Goal: Task Accomplishment & Management: Complete application form

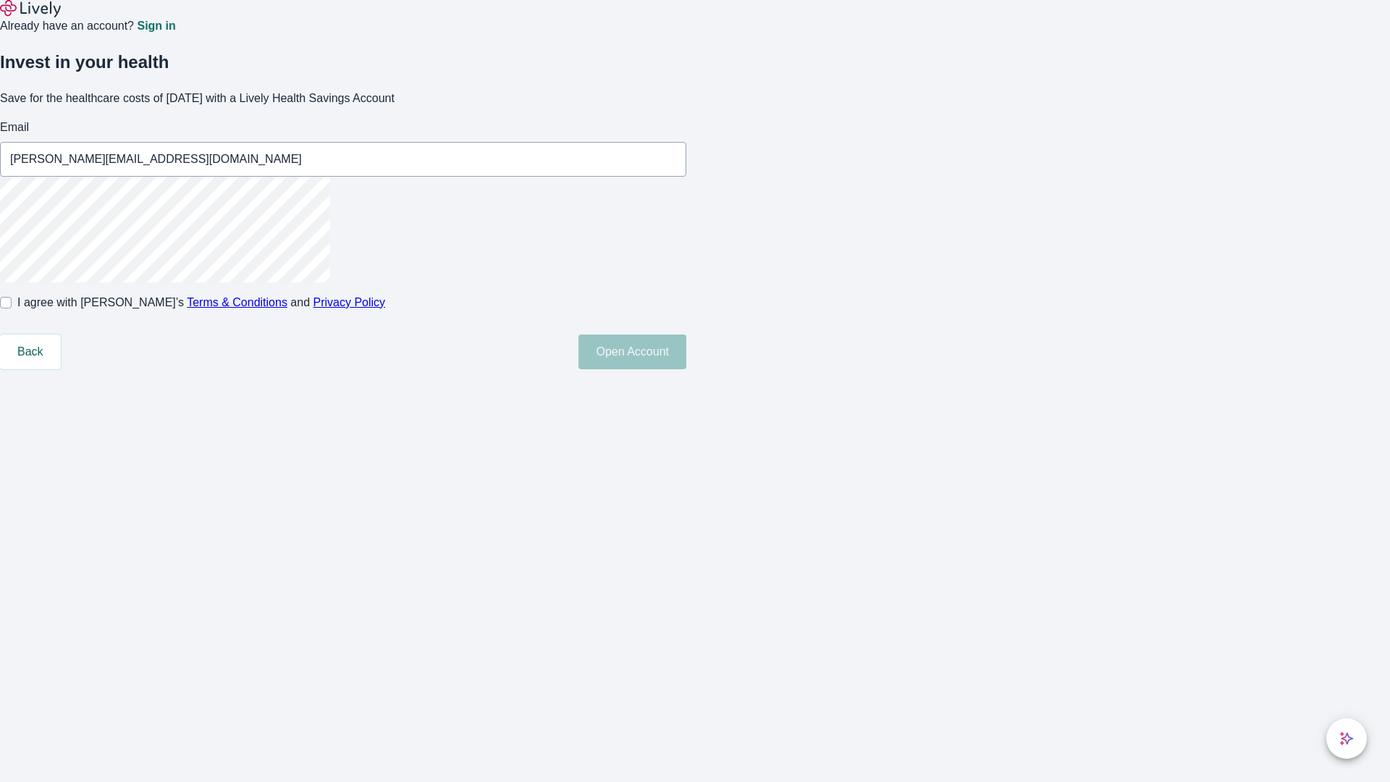
click at [12, 308] on input "I agree with Lively’s Terms & Conditions and Privacy Policy" at bounding box center [6, 303] width 12 height 12
checkbox input "true"
click at [686, 369] on button "Open Account" at bounding box center [632, 351] width 108 height 35
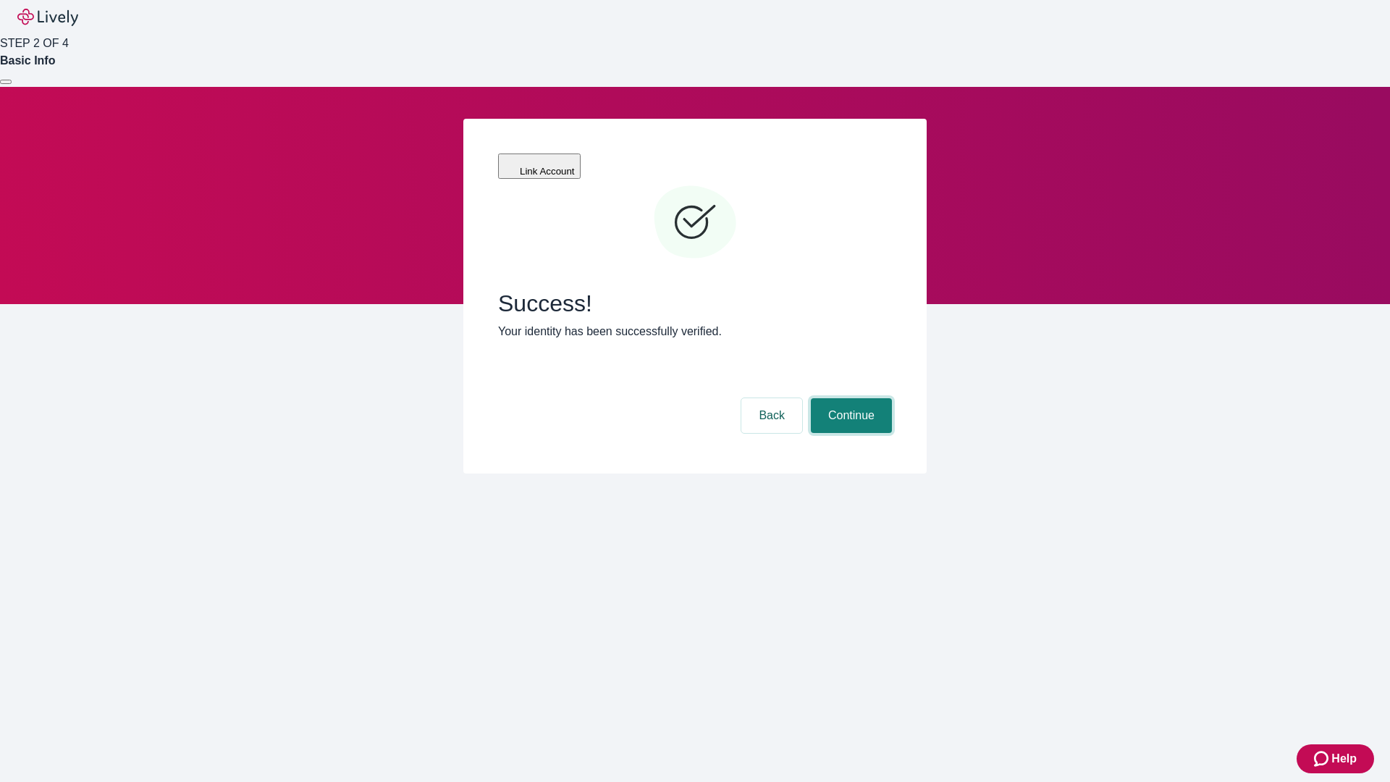
click at [849, 398] on button "Continue" at bounding box center [851, 415] width 81 height 35
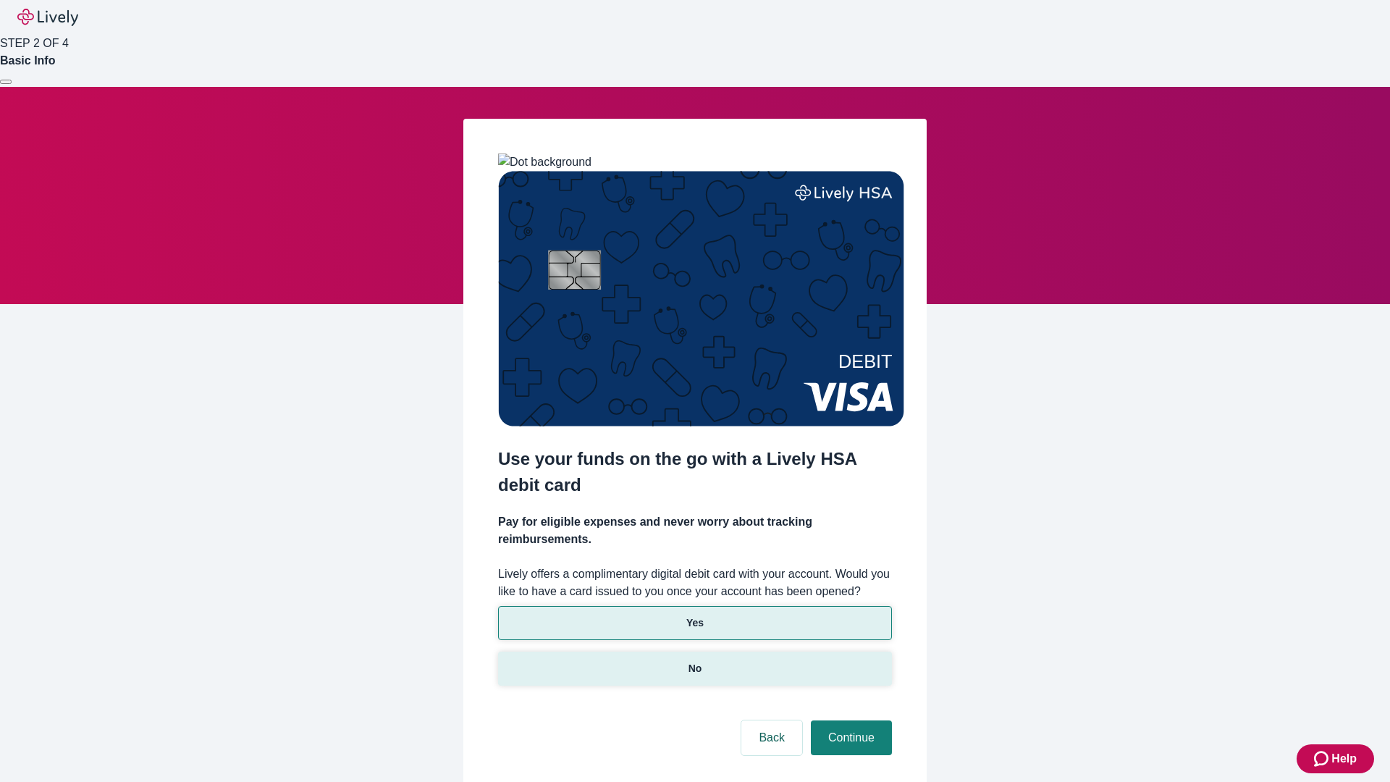
click at [694, 661] on p "No" at bounding box center [695, 668] width 14 height 15
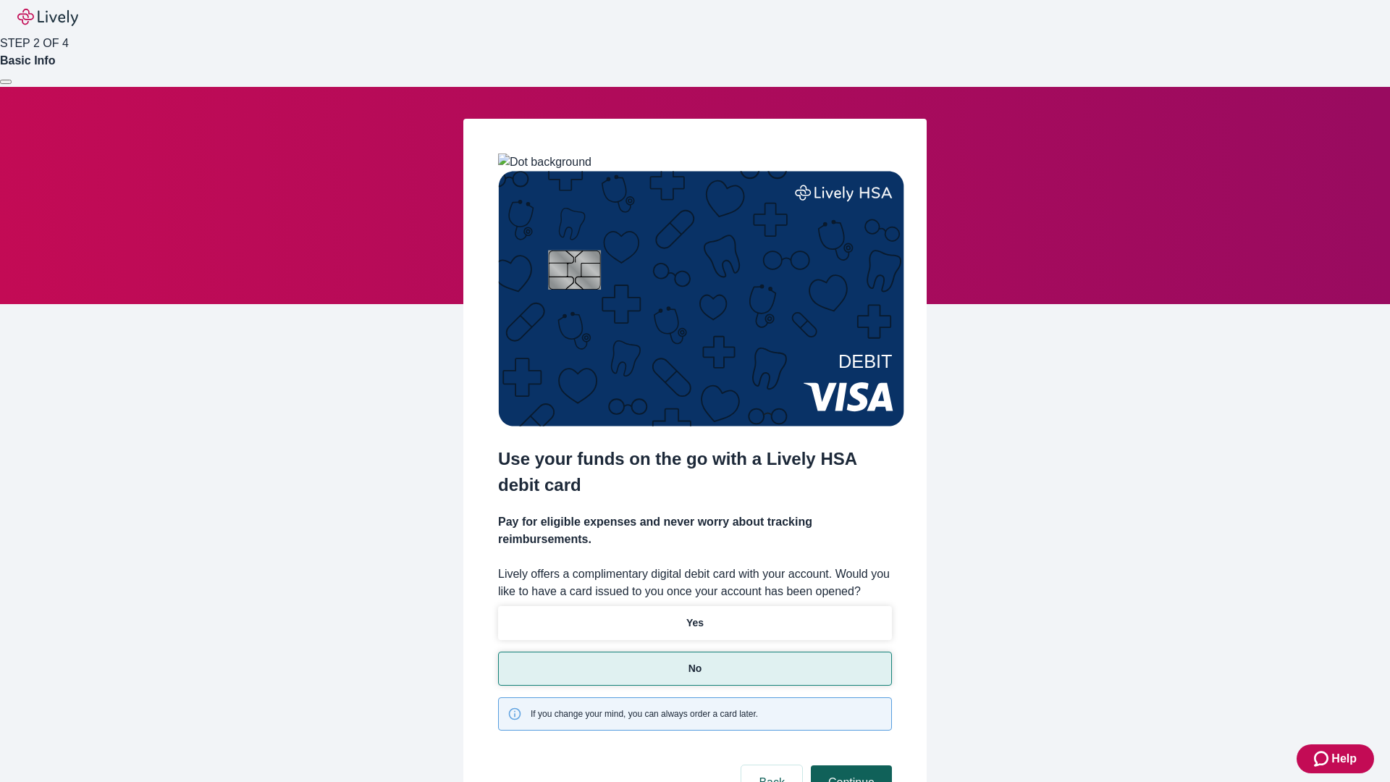
click at [849, 765] on button "Continue" at bounding box center [851, 782] width 81 height 35
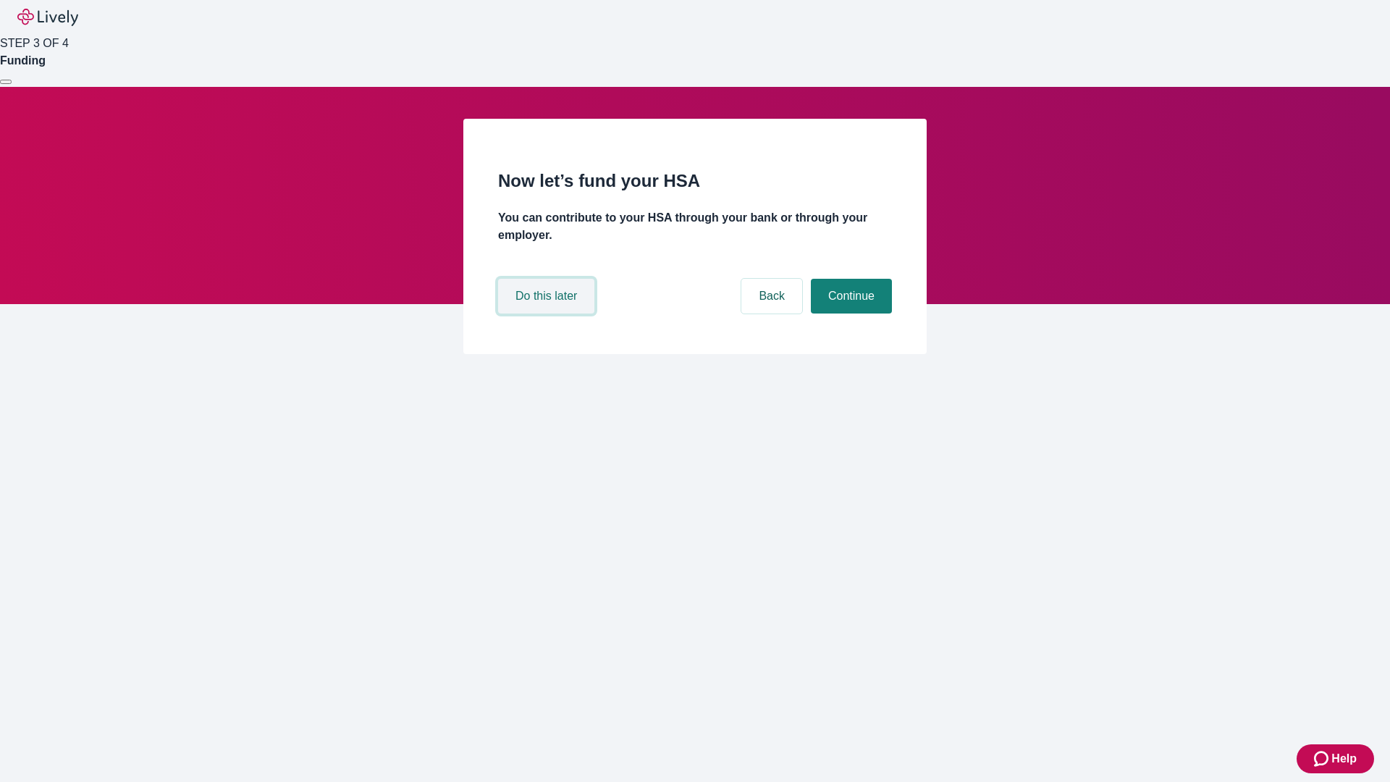
click at [548, 313] on button "Do this later" at bounding box center [546, 296] width 96 height 35
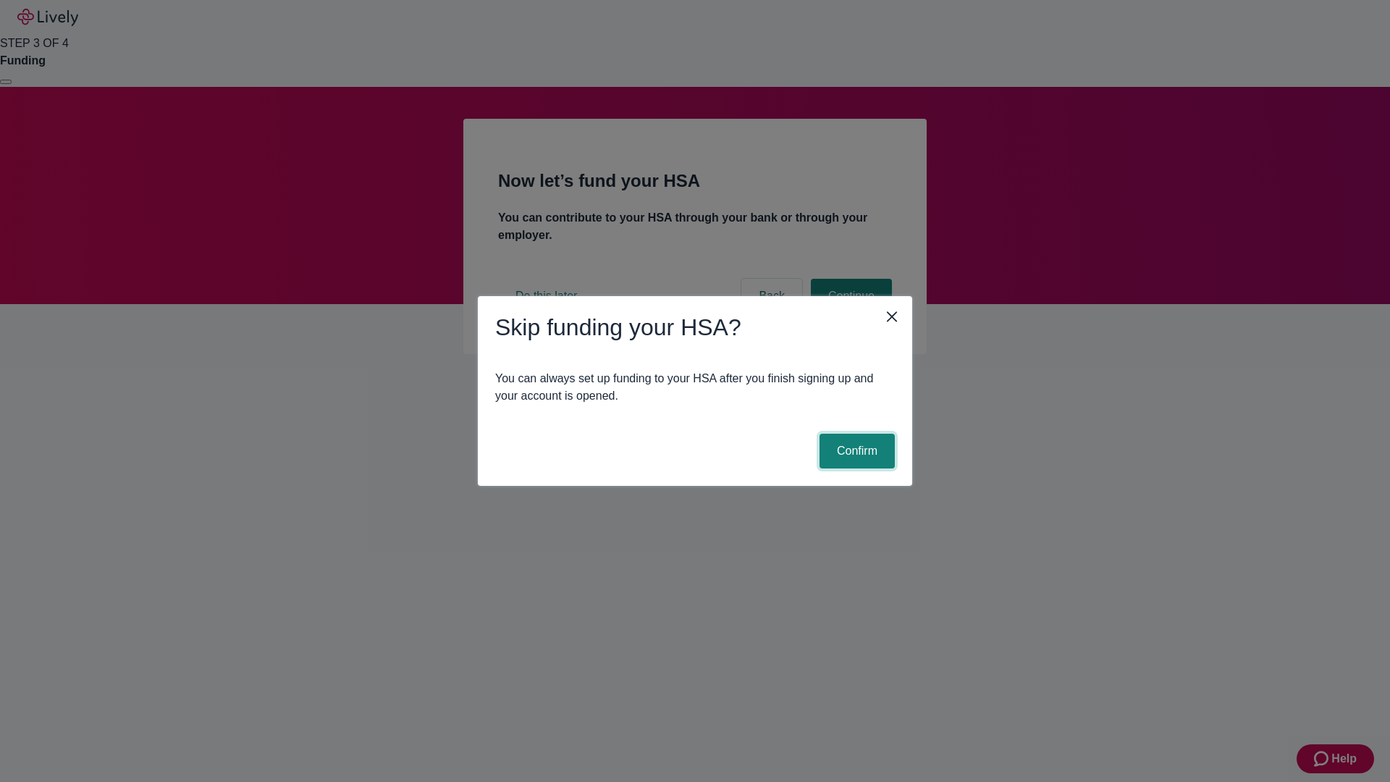
click at [855, 451] on button "Confirm" at bounding box center [856, 451] width 75 height 35
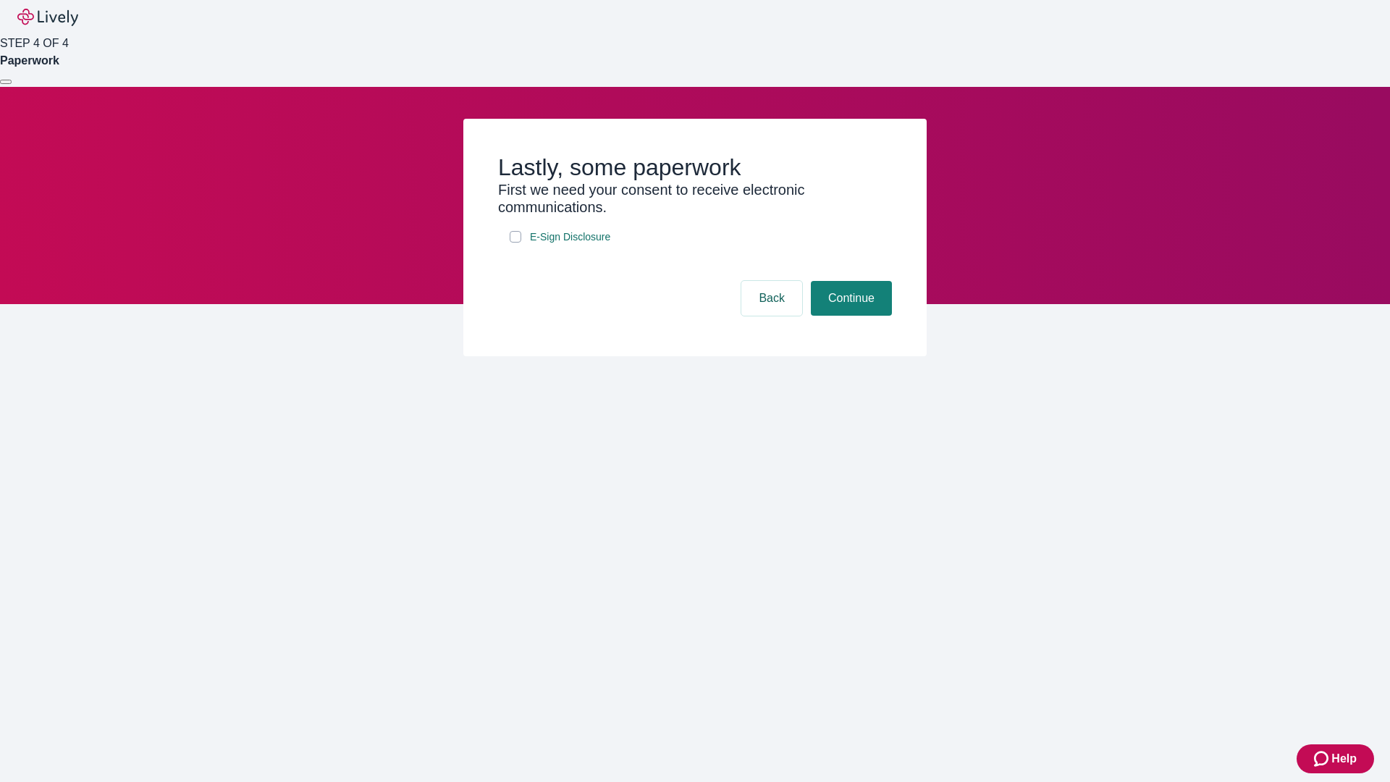
click at [515, 243] on input "E-Sign Disclosure" at bounding box center [516, 237] width 12 height 12
checkbox input "true"
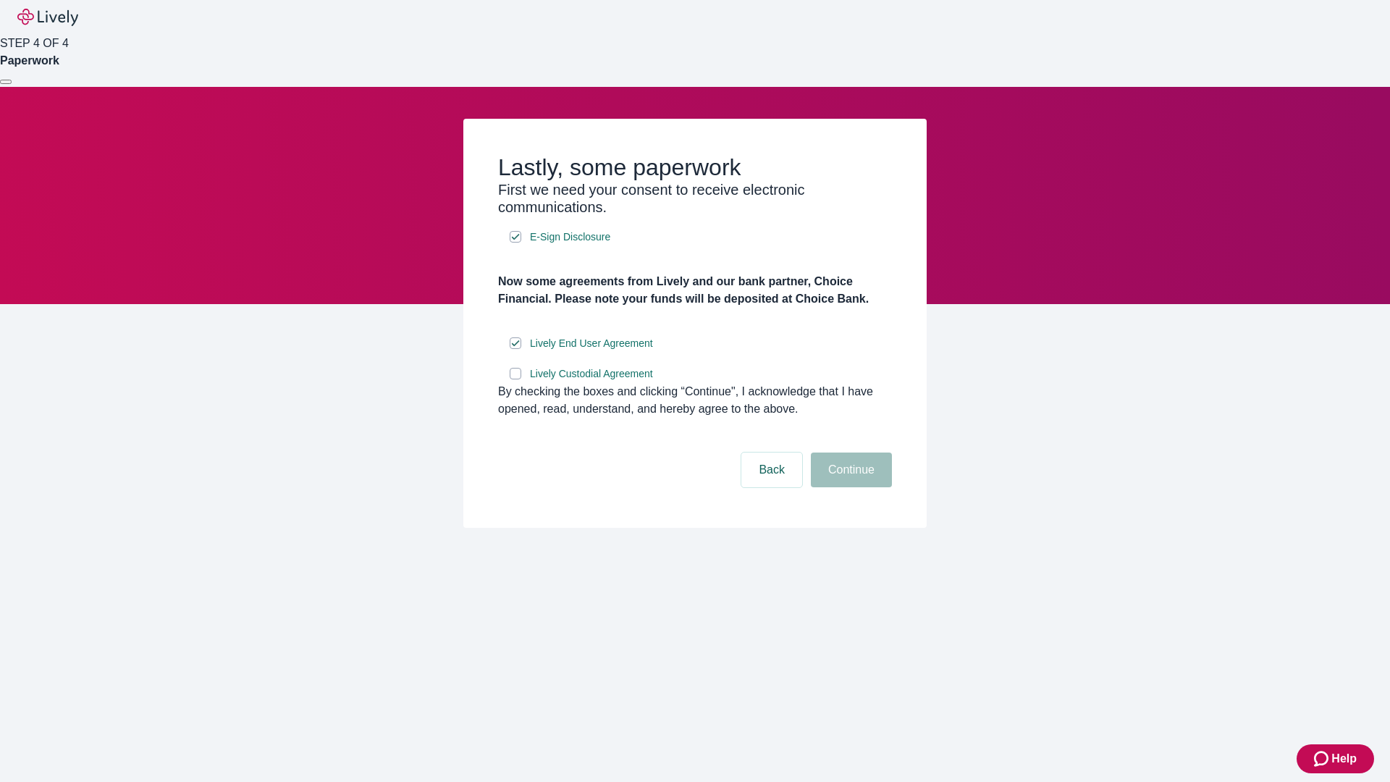
click at [515, 379] on input "Lively Custodial Agreement" at bounding box center [516, 374] width 12 height 12
checkbox input "true"
click at [849, 487] on button "Continue" at bounding box center [851, 469] width 81 height 35
